Goal: Task Accomplishment & Management: Complete application form

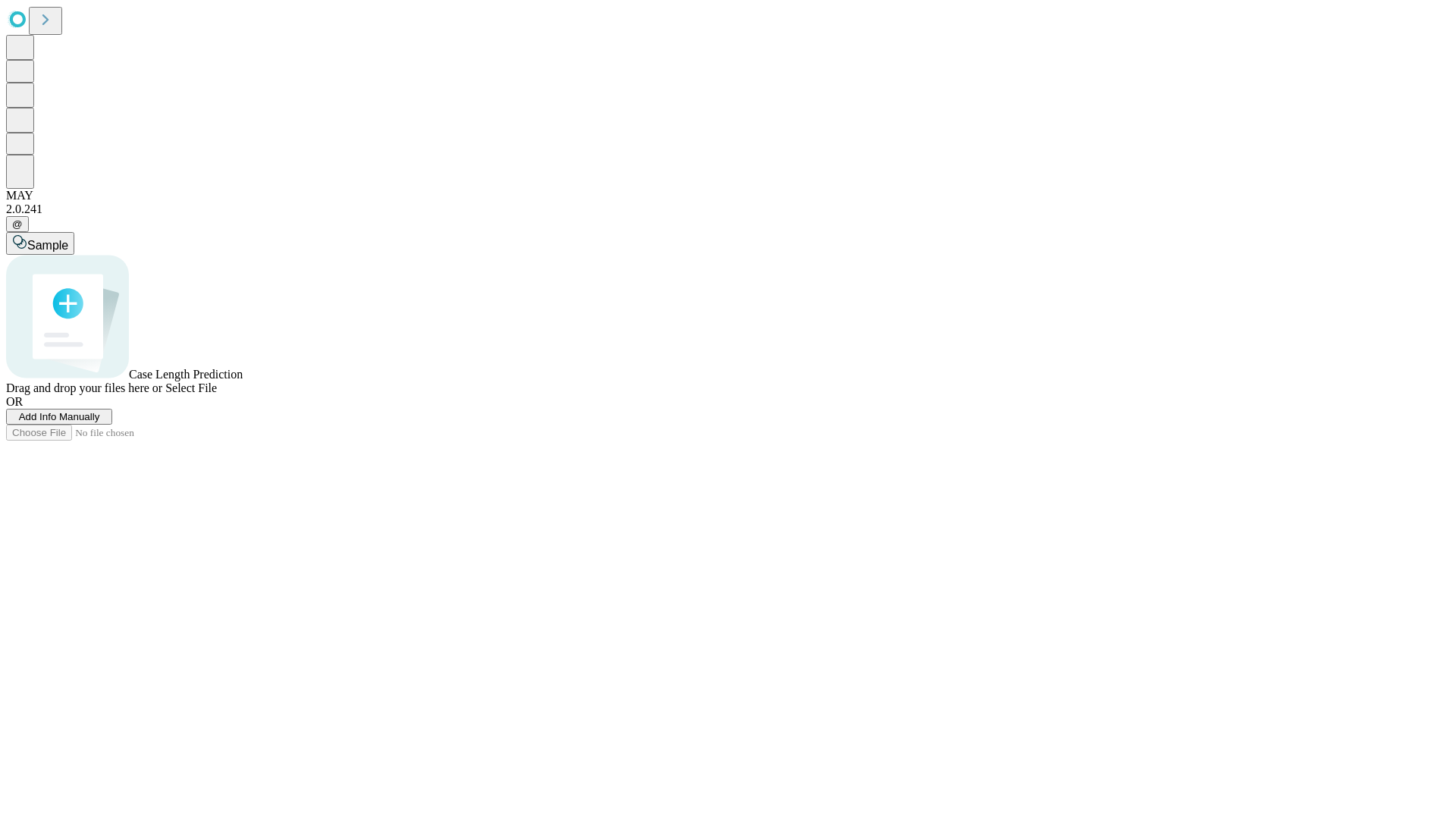
click at [100, 423] on span "Add Info Manually" at bounding box center [59, 416] width 81 height 11
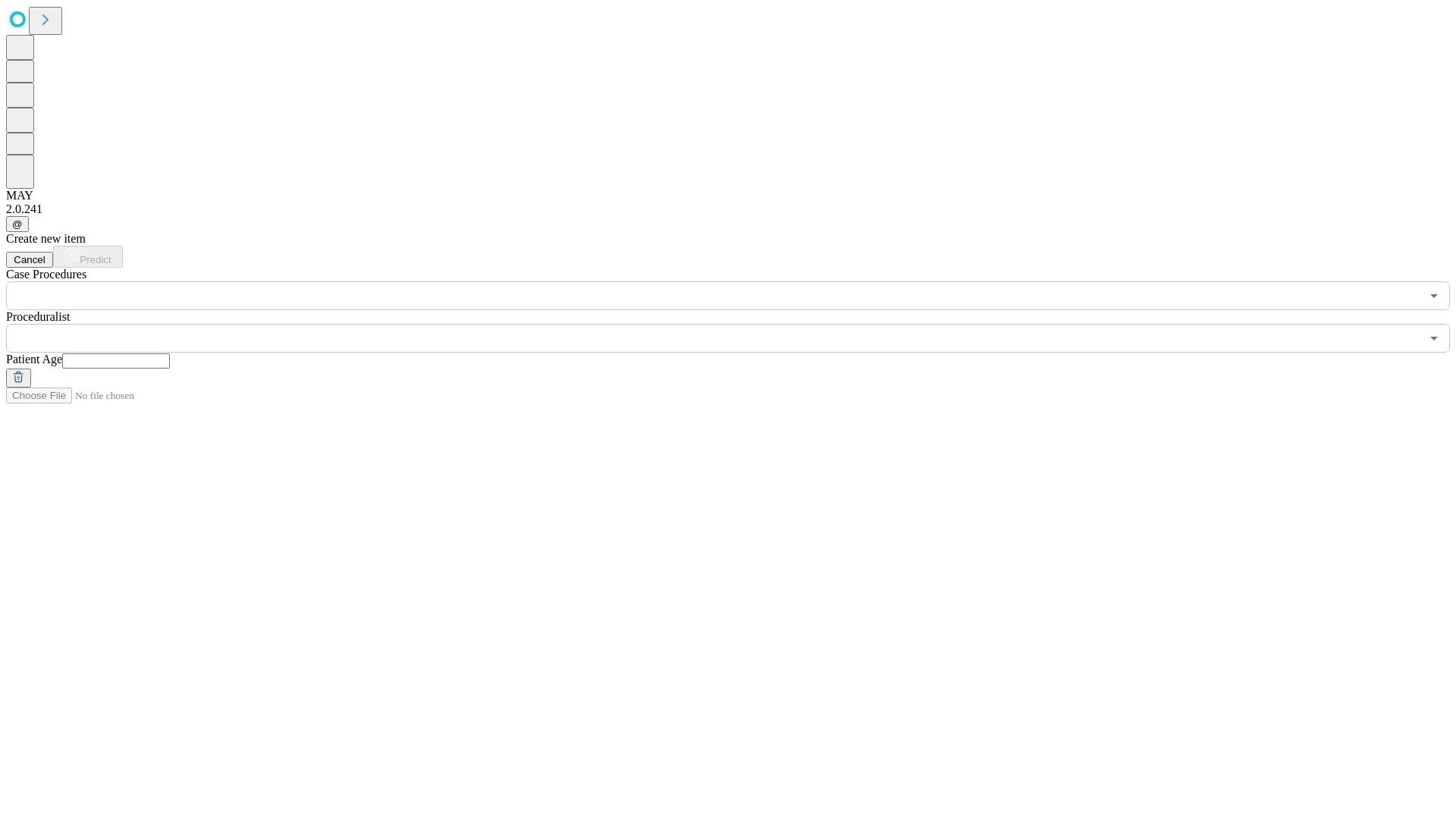
click at [170, 353] on input "text" at bounding box center [116, 361] width 108 height 15
type input "**"
click at [738, 324] on input "text" at bounding box center [713, 338] width 1414 height 29
